Goal: Transaction & Acquisition: Purchase product/service

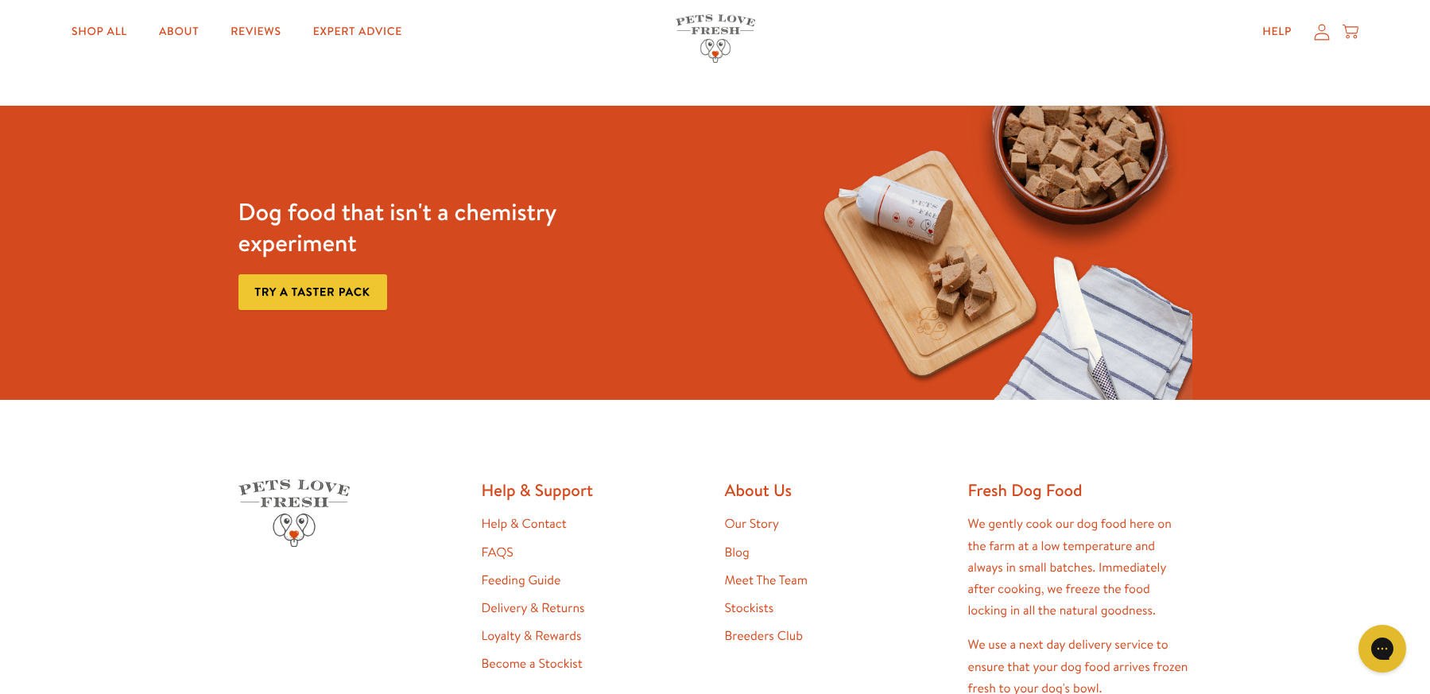
scroll to position [3181, 0]
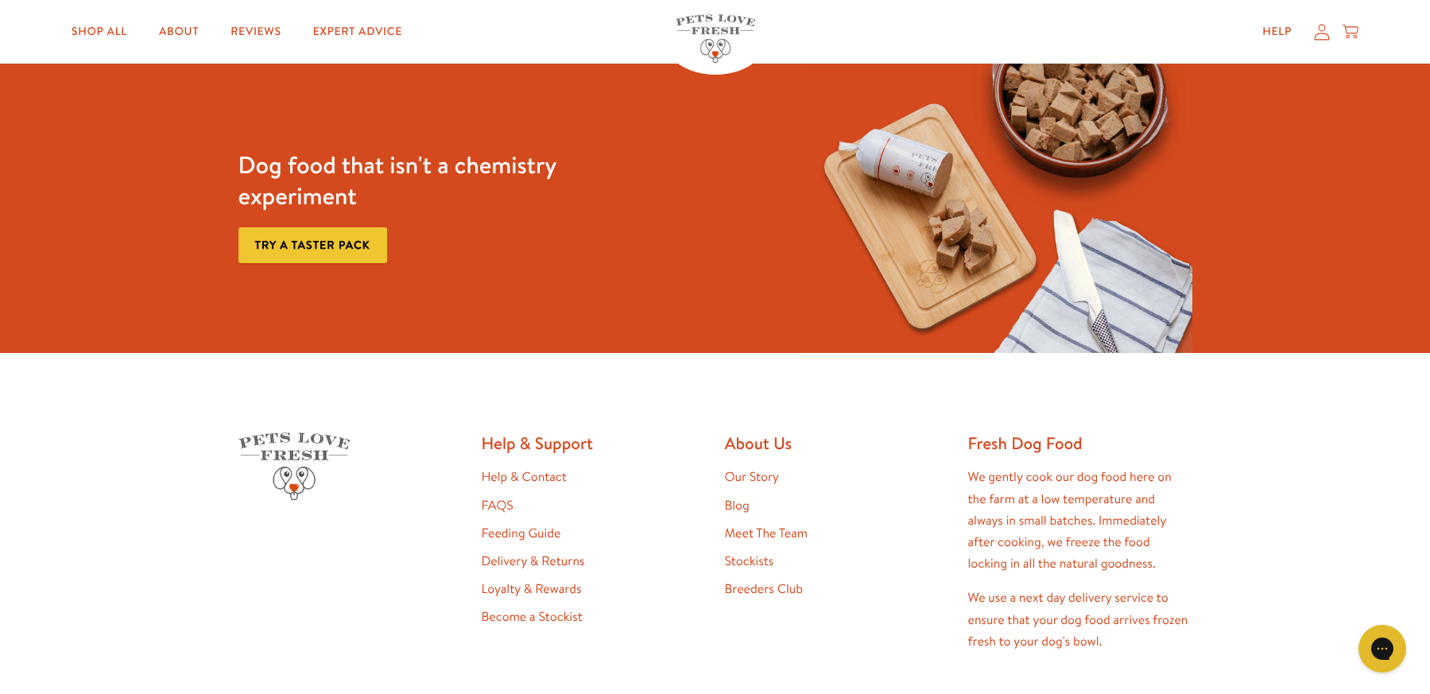
click at [516, 525] on link "Feeding Guide" at bounding box center [522, 533] width 80 height 17
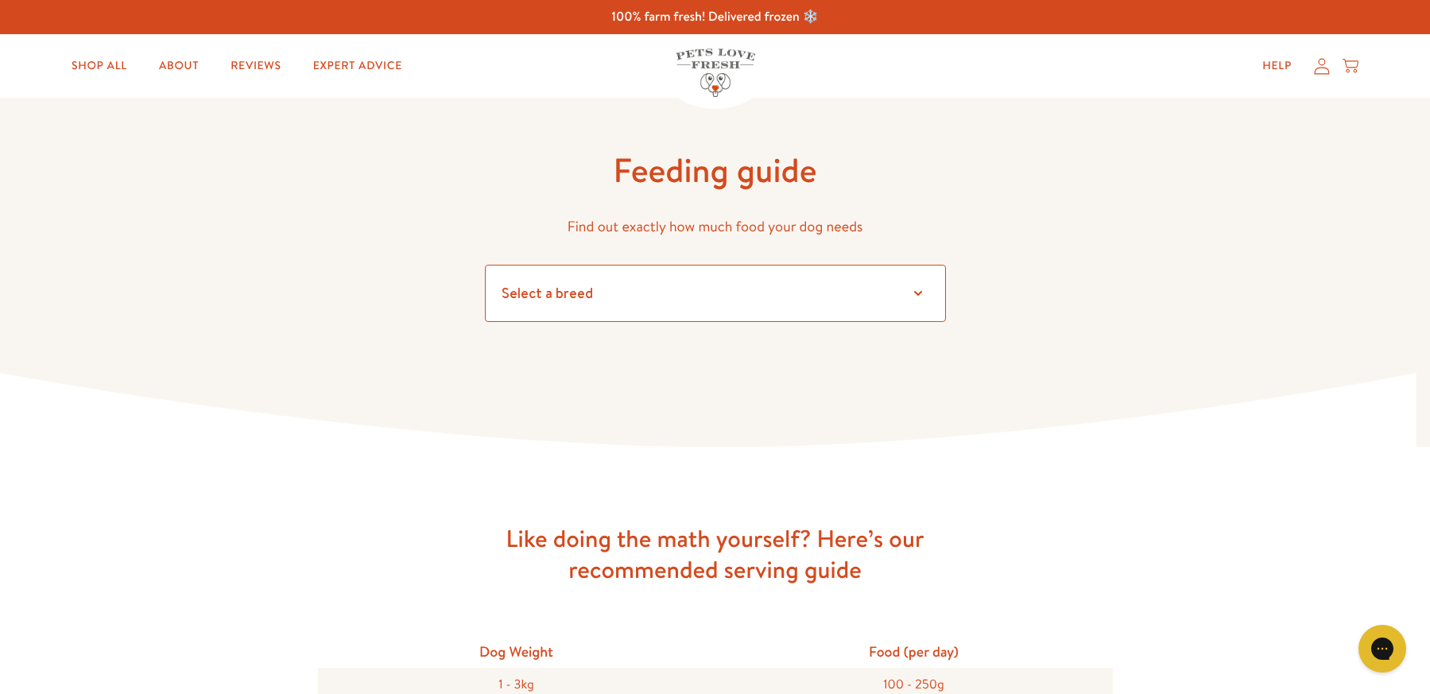
click at [920, 294] on select "Select a breed Affenpinscher Afghan hound Airedale terrier Akita Alaskan Malamu…" at bounding box center [715, 293] width 461 height 57
select select "2.5"
click at [485, 265] on select "Select a breed Affenpinscher Afghan hound Airedale terrier Akita Alaskan Malamu…" at bounding box center [715, 293] width 461 height 57
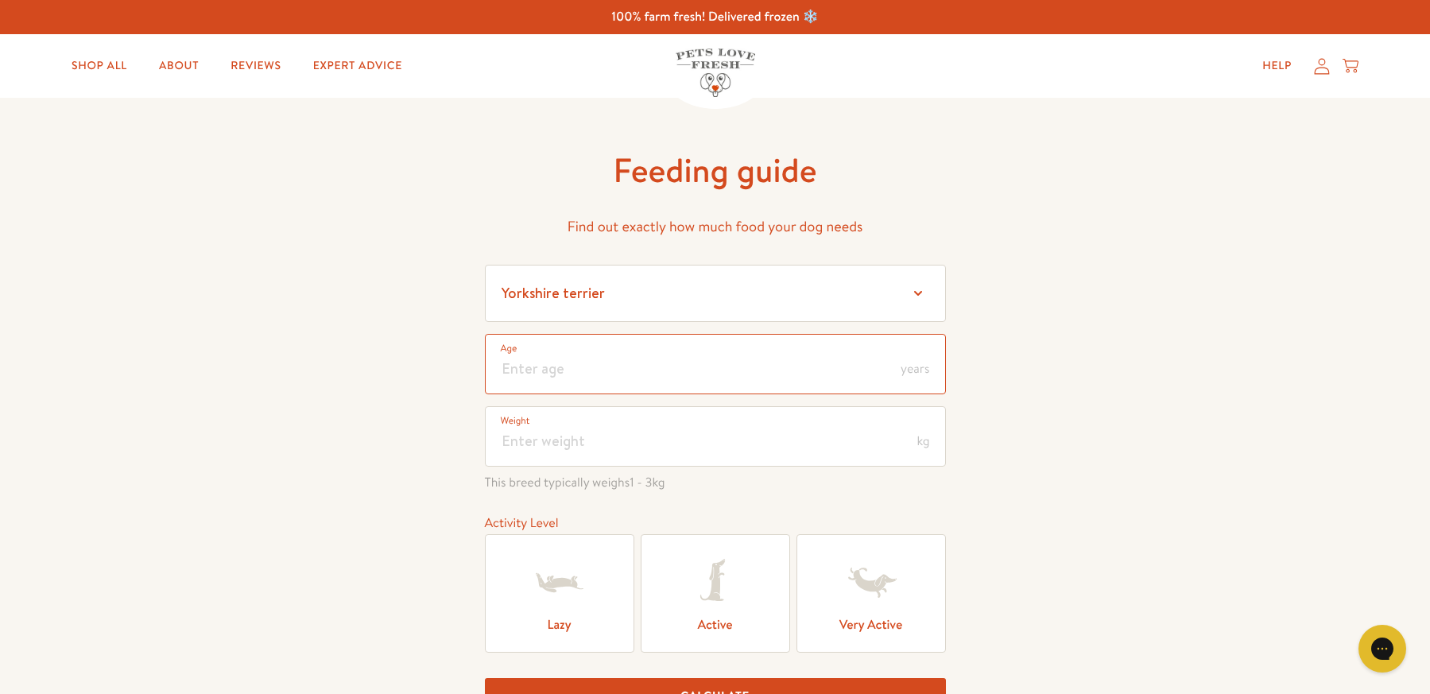
click at [553, 366] on input "number" at bounding box center [715, 364] width 461 height 60
type input "3"
type input "4"
click at [519, 440] on input "number" at bounding box center [715, 436] width 461 height 60
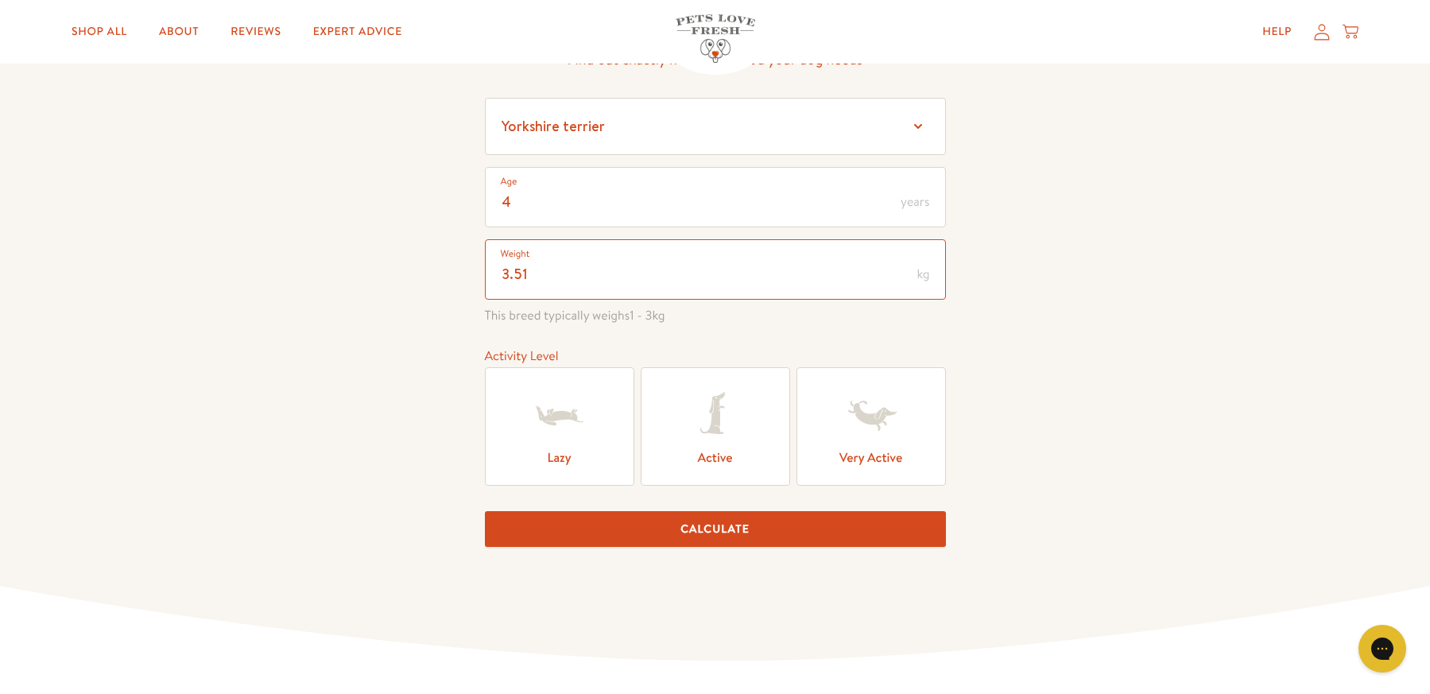
scroll to position [239, 0]
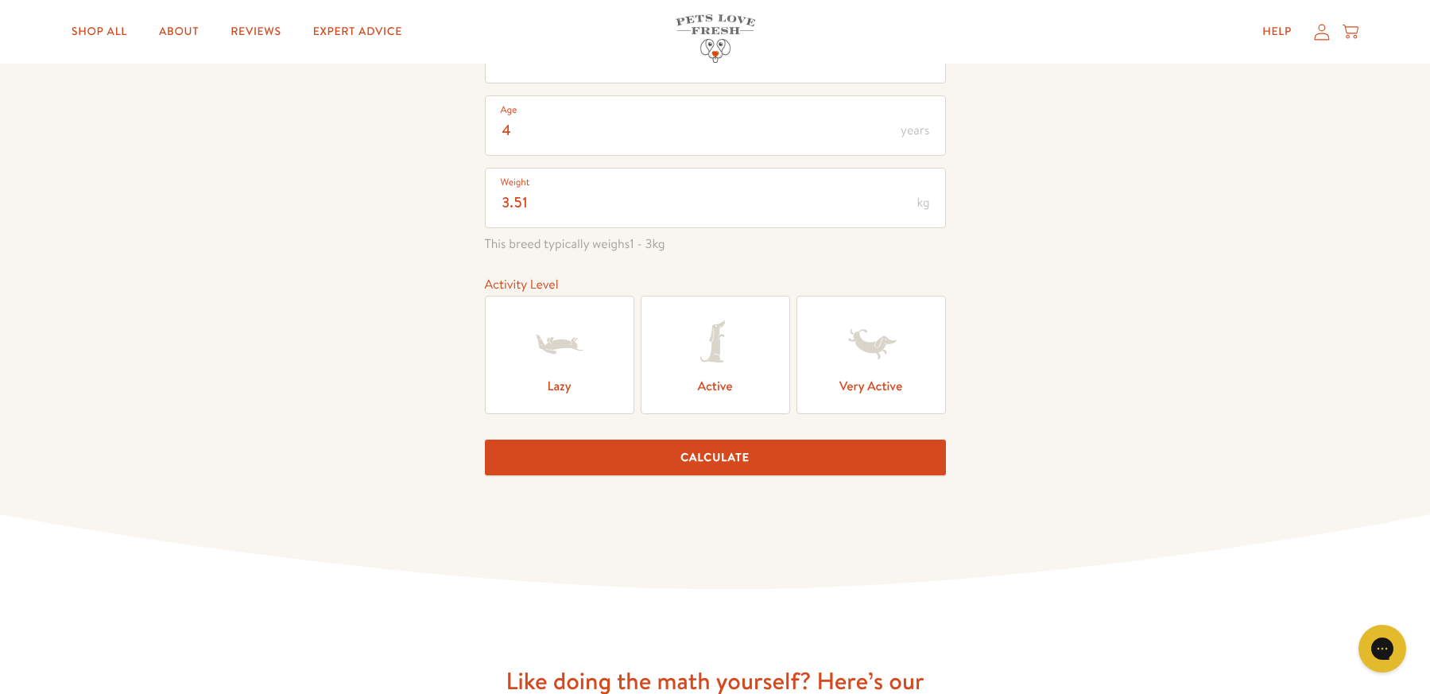
click at [573, 378] on label "Lazy" at bounding box center [559, 355] width 149 height 118
click at [0, 0] on input "Lazy" at bounding box center [0, 0] width 0 height 0
click at [701, 458] on button "Calculate" at bounding box center [715, 458] width 461 height 36
type input "3"
type input "4"
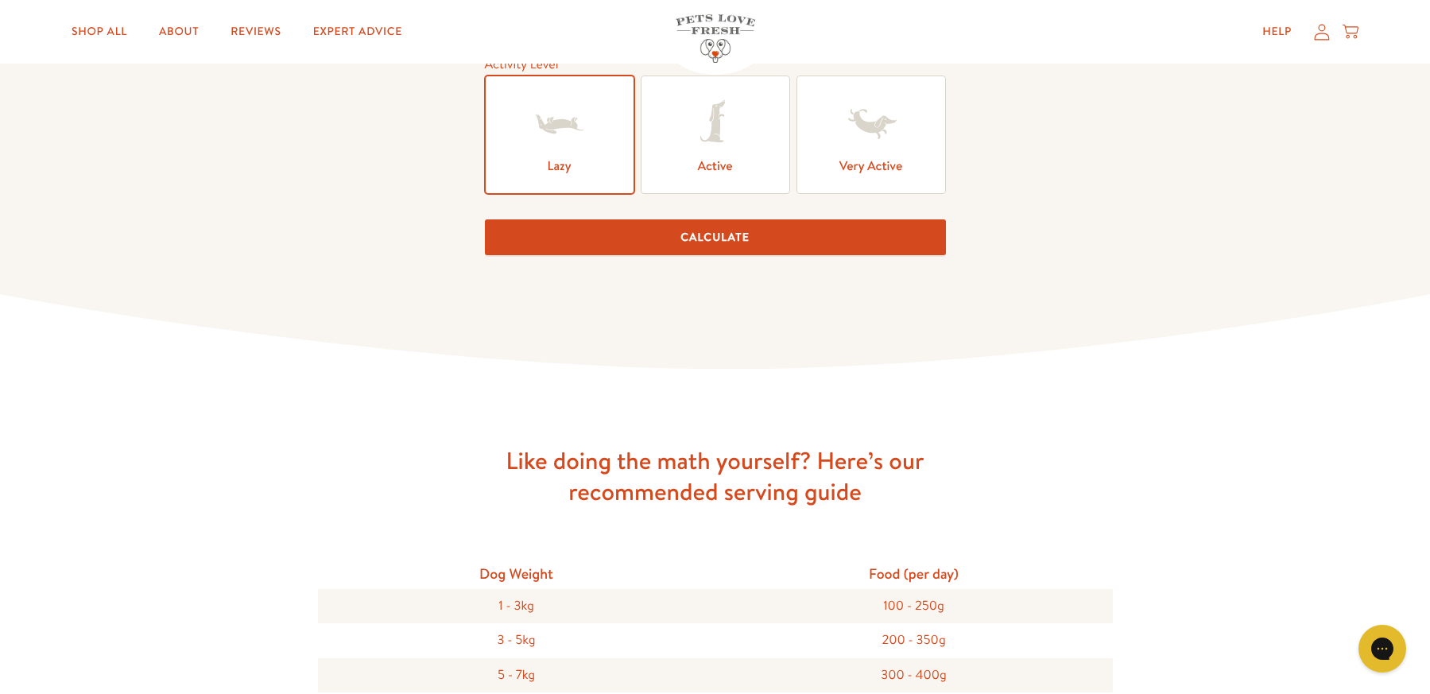
scroll to position [477, 0]
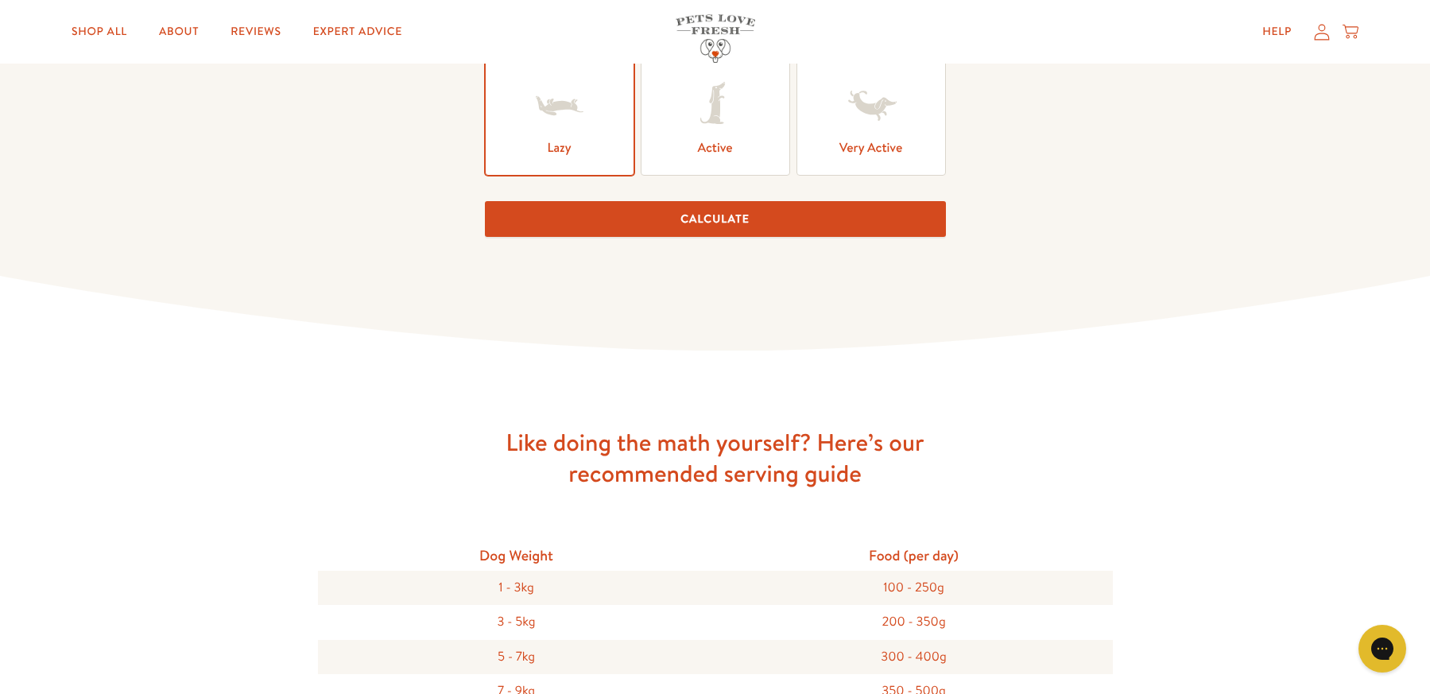
type input "3"
click at [728, 221] on button "Calculate" at bounding box center [715, 219] width 461 height 36
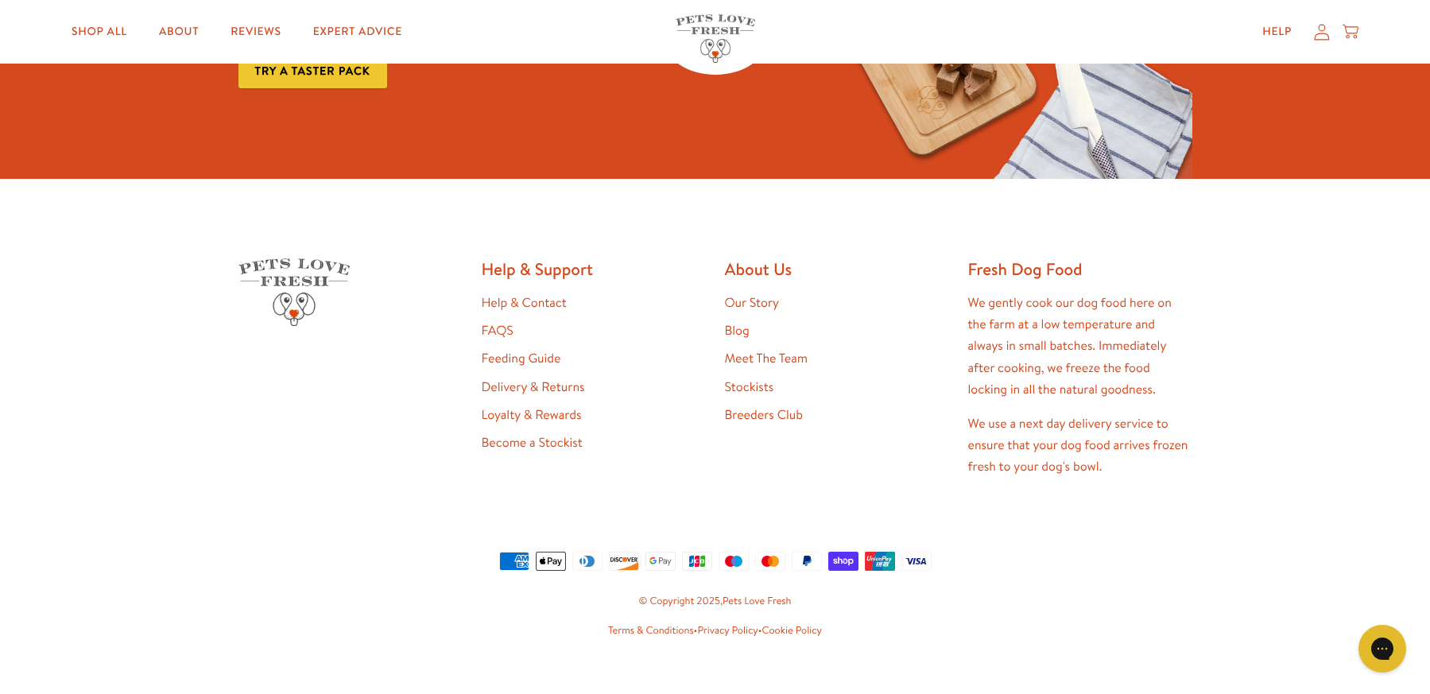
scroll to position [2377, 0]
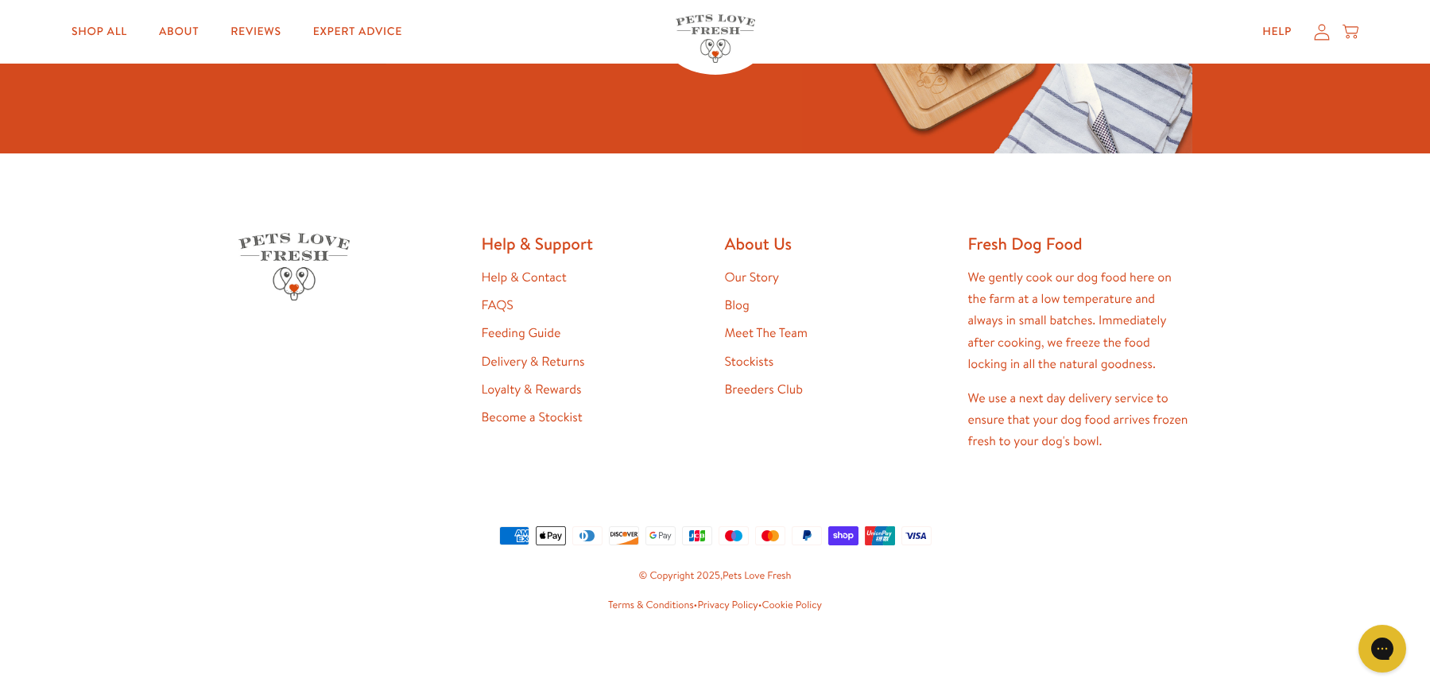
click at [751, 363] on link "Stockists" at bounding box center [749, 361] width 49 height 17
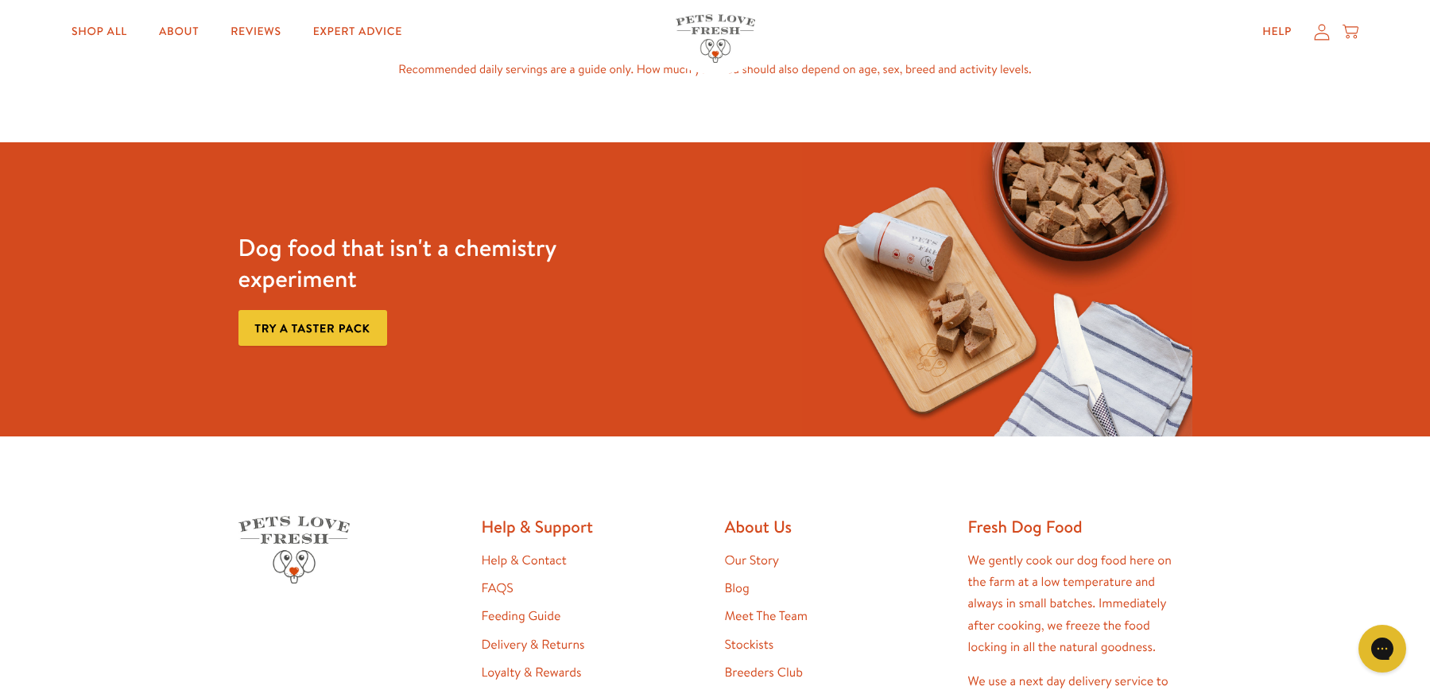
scroll to position [2059, 0]
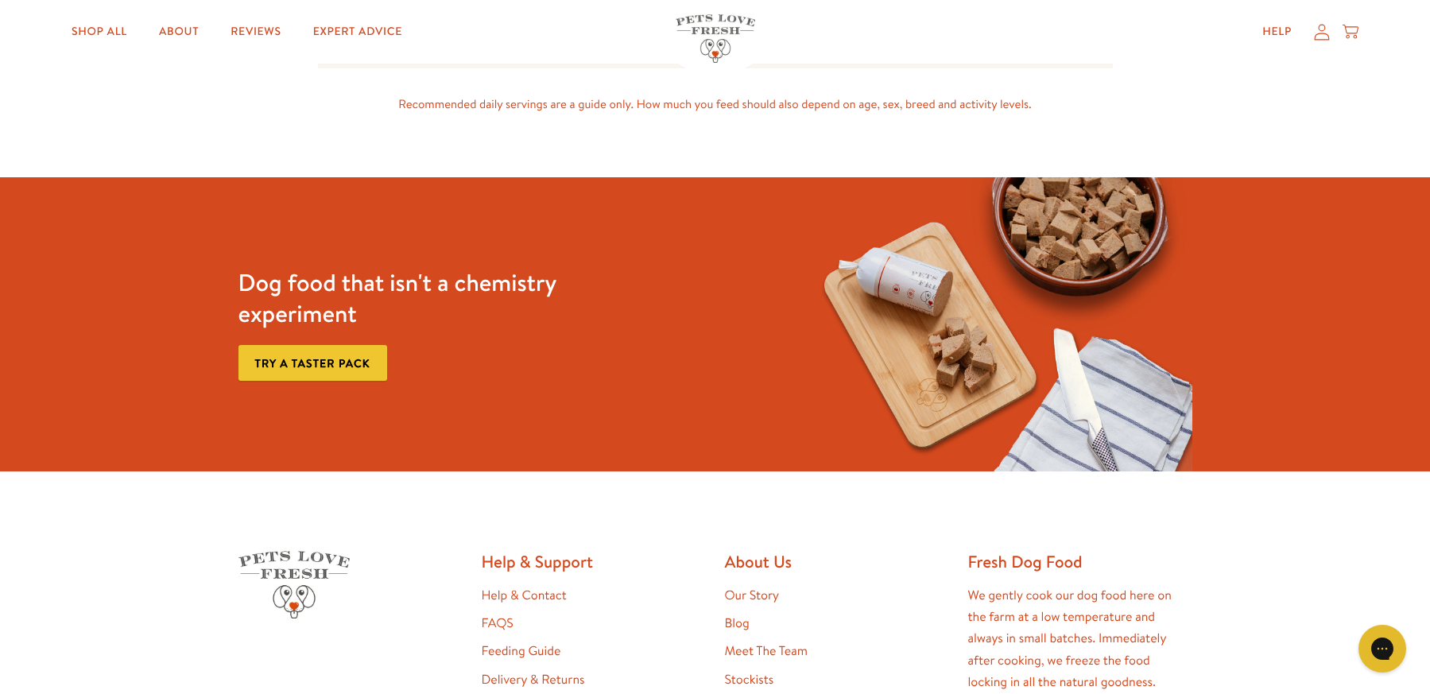
click at [339, 361] on link "Try a taster pack" at bounding box center [313, 363] width 149 height 36
